Goal: Task Accomplishment & Management: Use online tool/utility

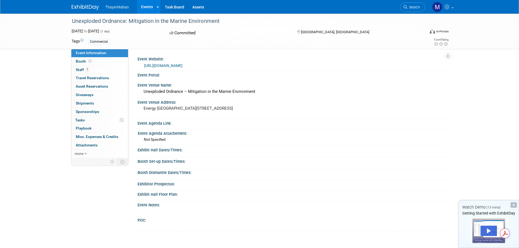
click at [121, 8] on span "ThayerMahan" at bounding box center [116, 7] width 23 height 4
click at [157, 6] on icon at bounding box center [158, 7] width 2 height 4
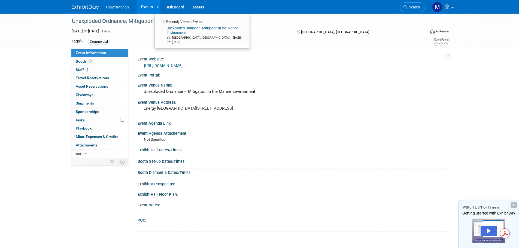
click at [146, 6] on link "Events" at bounding box center [147, 7] width 20 height 14
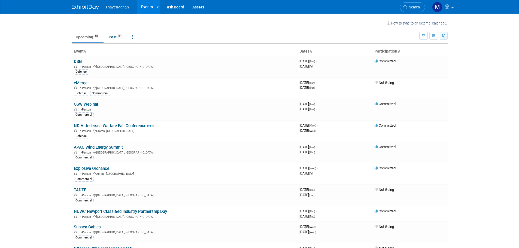
click at [447, 35] on button "button" at bounding box center [444, 36] width 8 height 8
click at [415, 52] on link "Export Current View (63 Events)" at bounding box center [413, 53] width 59 height 8
